Goal: Task Accomplishment & Management: Manage account settings

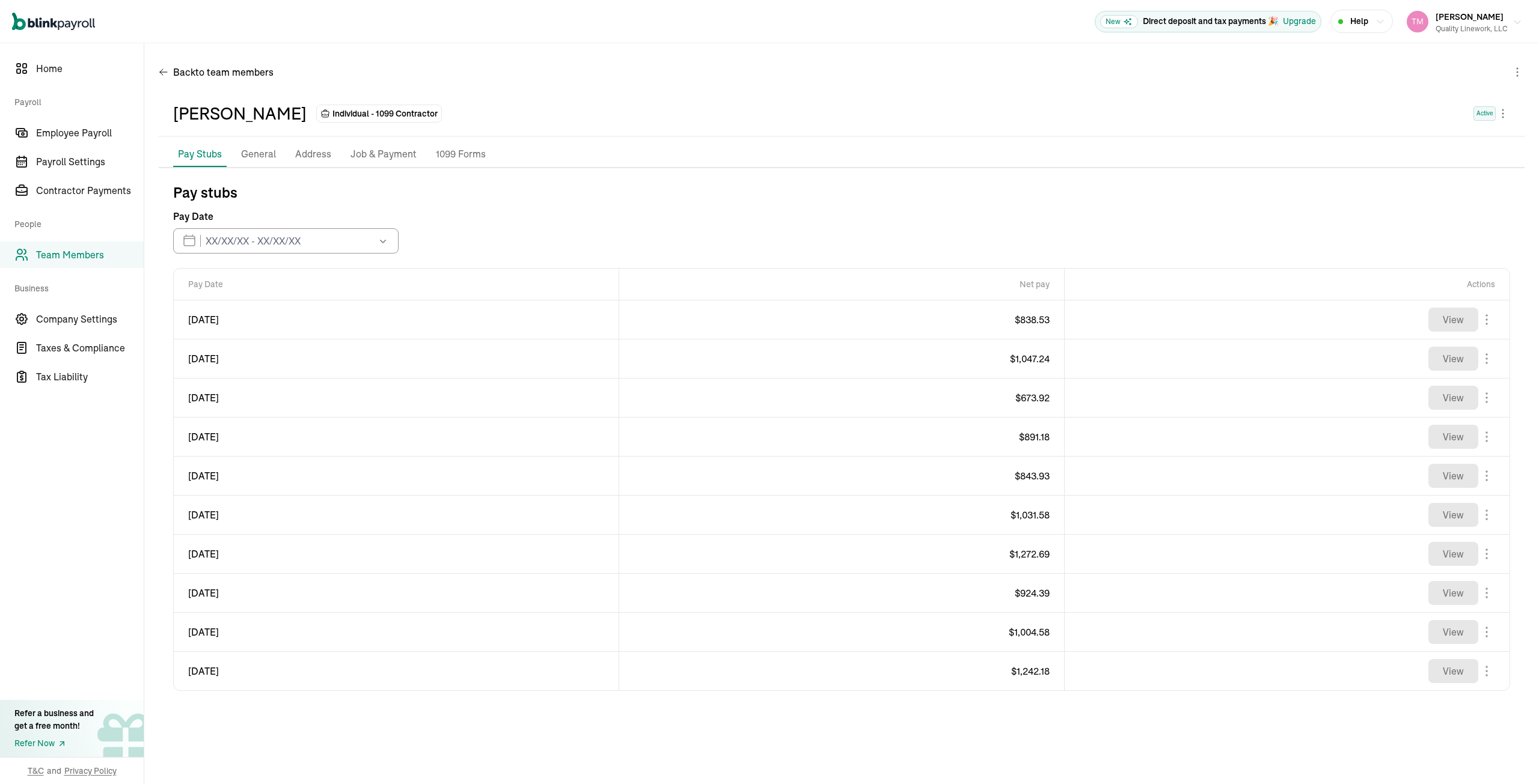
click at [1516, 20] on icon "button" at bounding box center [1517, 22] width 9 height 9
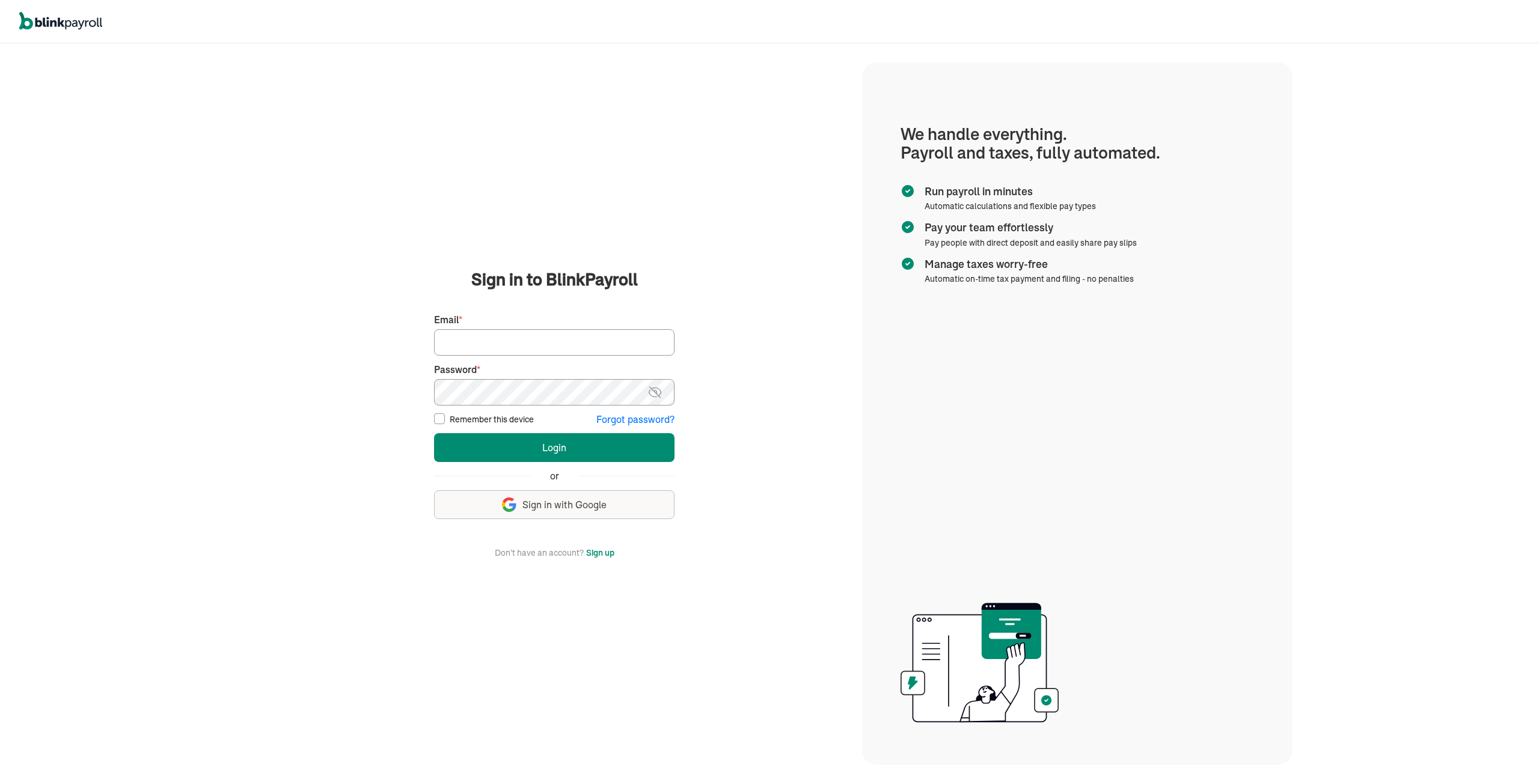
click at [465, 342] on input "Email *" at bounding box center [554, 343] width 241 height 26
type input "tmoore@qualitylinework.com"
click at [434, 433] on button "Login" at bounding box center [554, 447] width 241 height 29
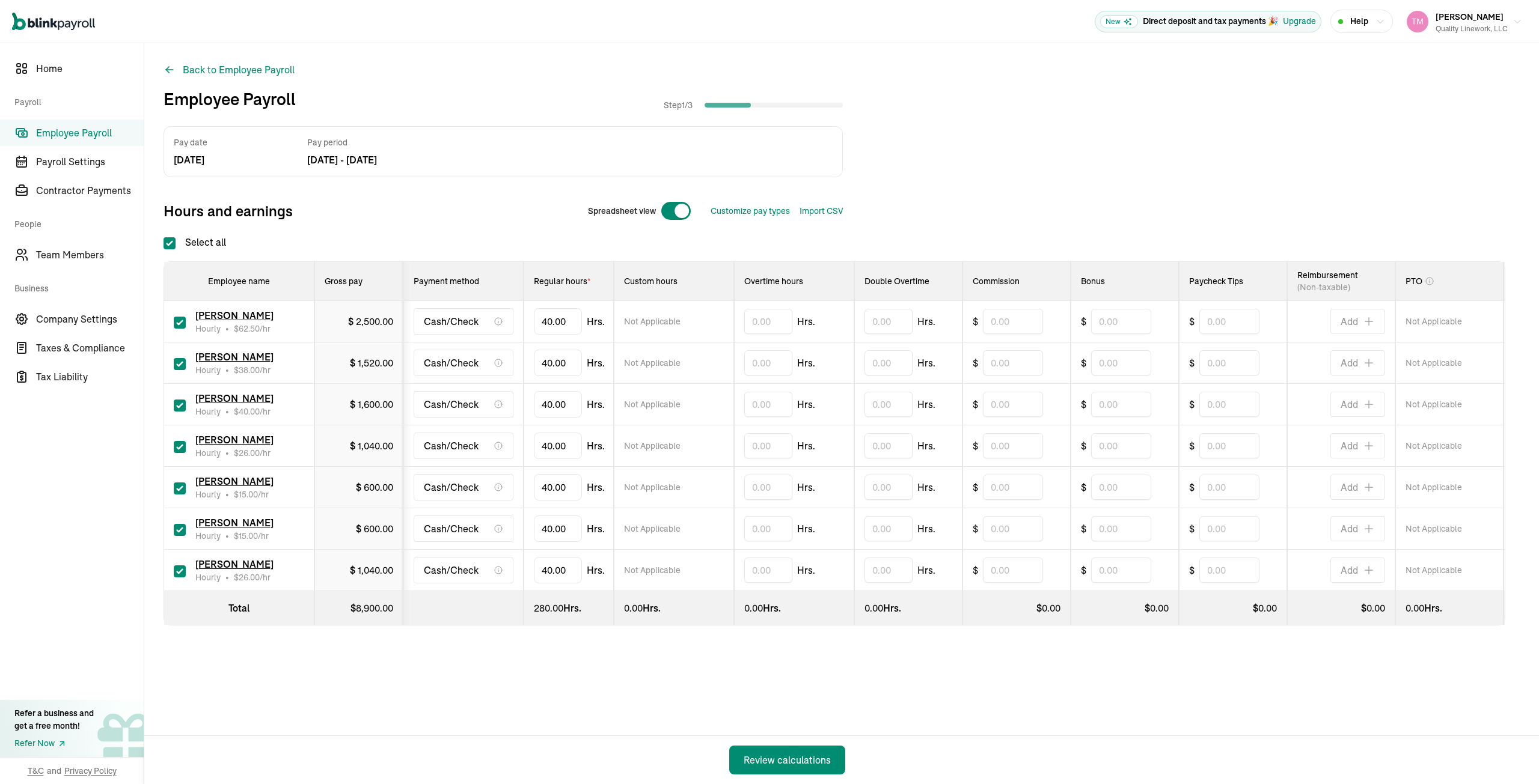
checkbox input "true"
type input "4"
type input "38.32"
type input "4"
type input "38.32"
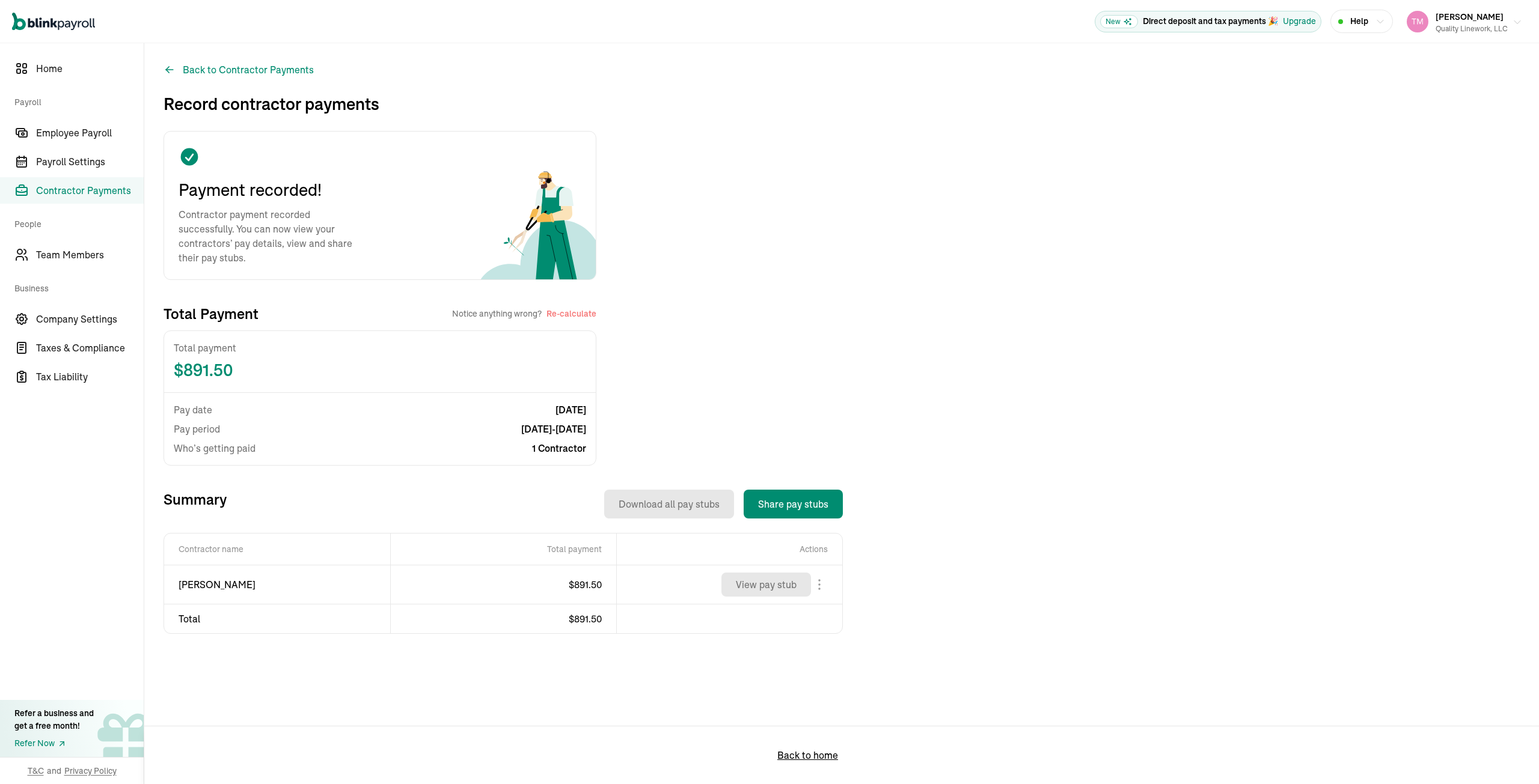
click at [1518, 23] on icon "button" at bounding box center [1517, 22] width 9 height 9
